Goal: Information Seeking & Learning: Learn about a topic

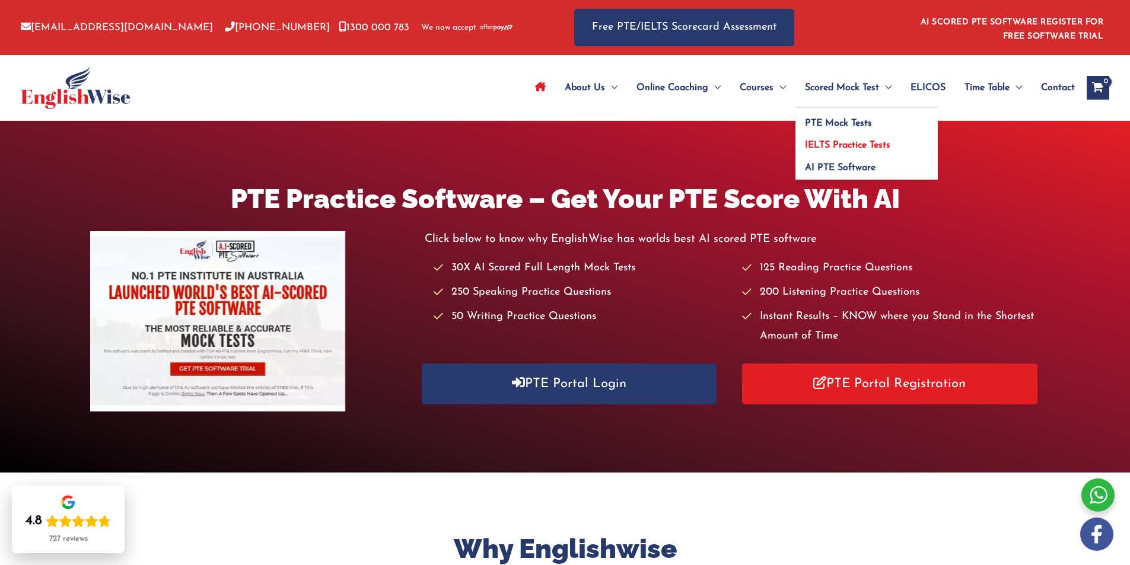
click at [849, 145] on span "IELTS Practice Tests" at bounding box center [847, 145] width 85 height 9
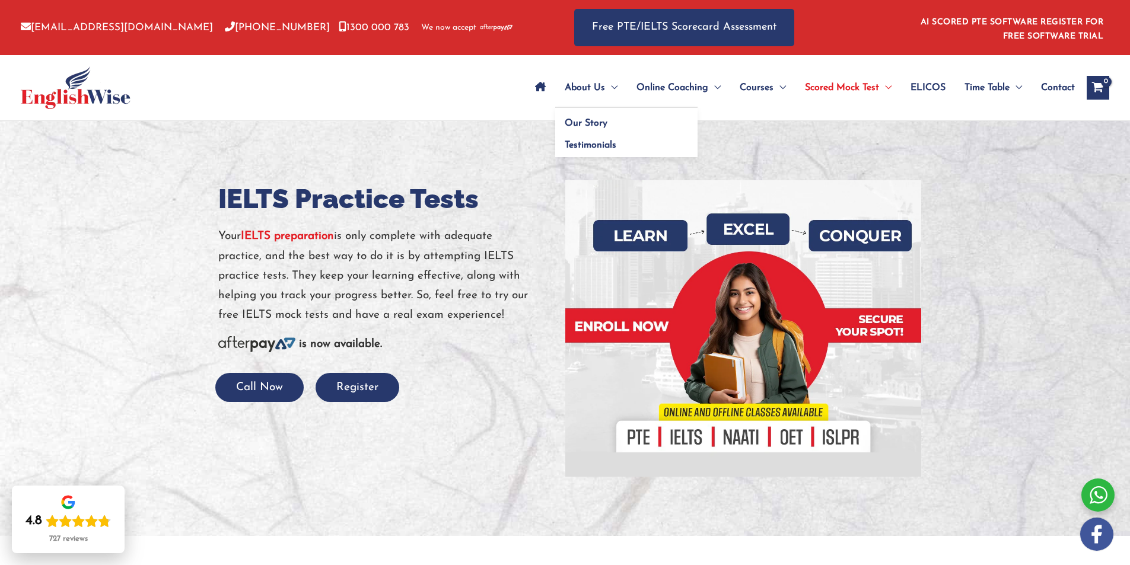
click at [575, 88] on span "About Us" at bounding box center [585, 88] width 40 height 42
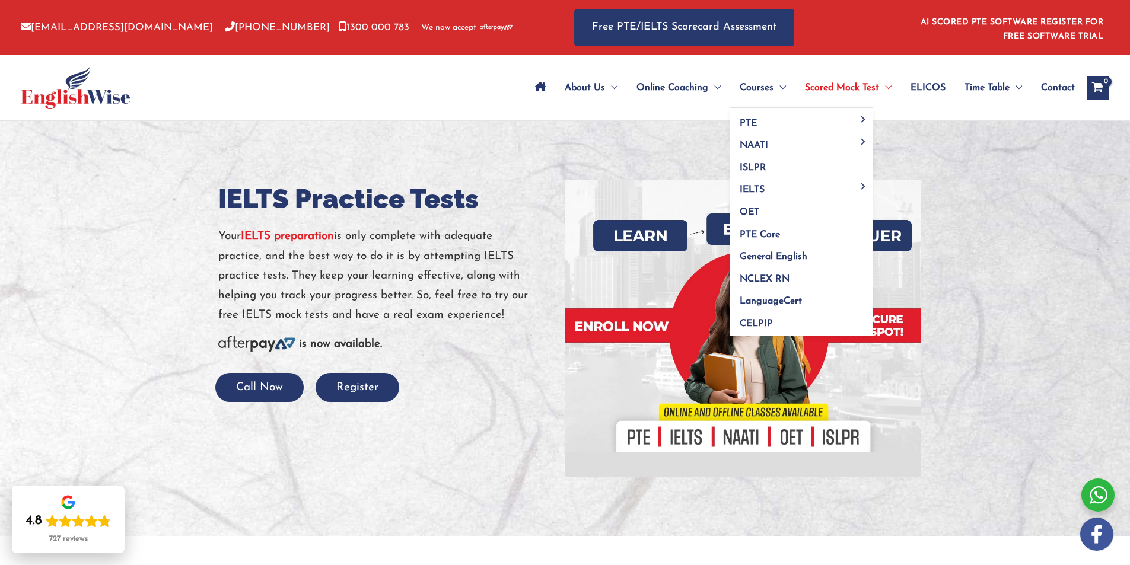
click at [754, 87] on span "Courses" at bounding box center [757, 88] width 34 height 42
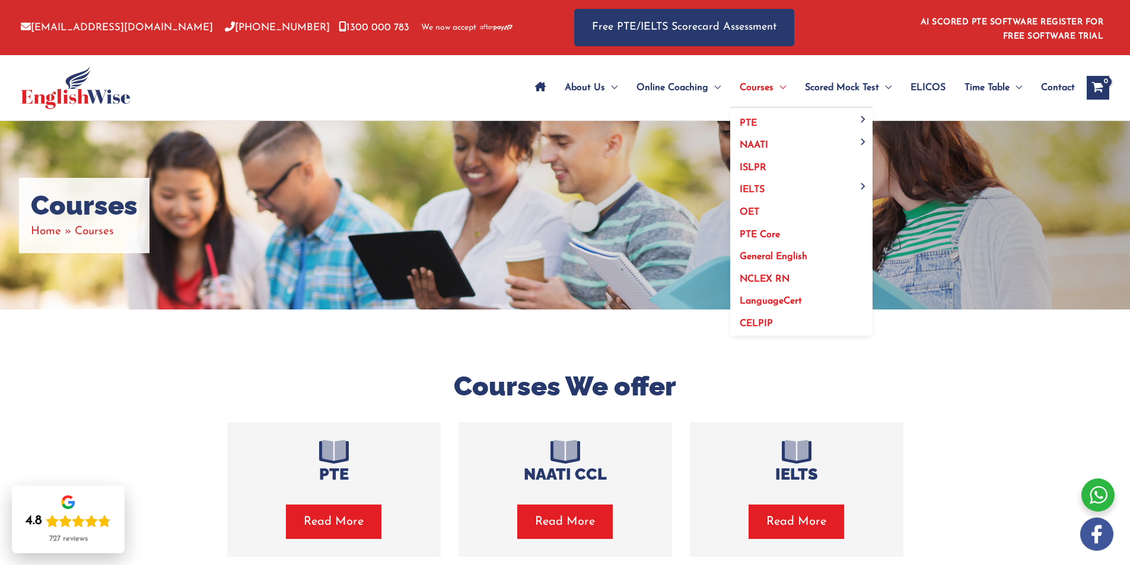
click at [803, 253] on span "General English" at bounding box center [774, 256] width 68 height 9
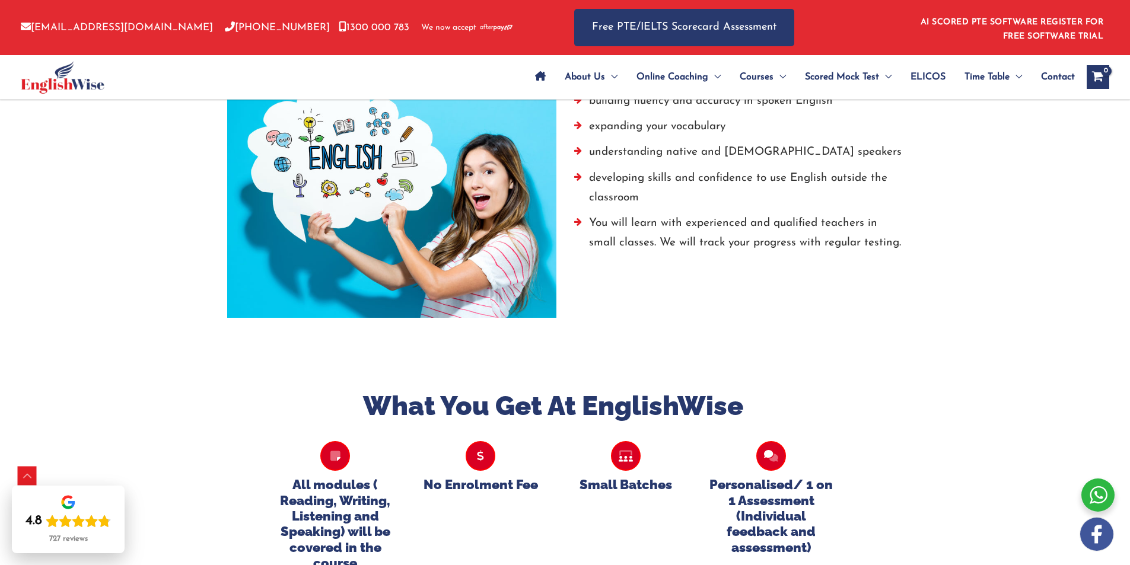
scroll to position [753, 0]
